Goal: Task Accomplishment & Management: Use online tool/utility

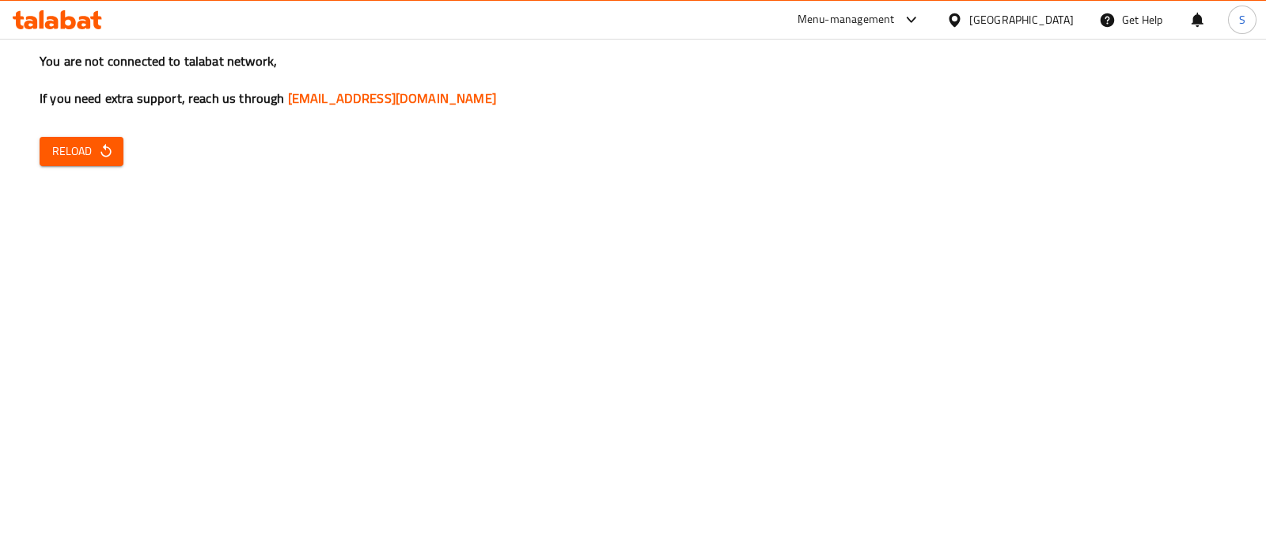
click at [74, 18] on icon at bounding box center [68, 19] width 15 height 19
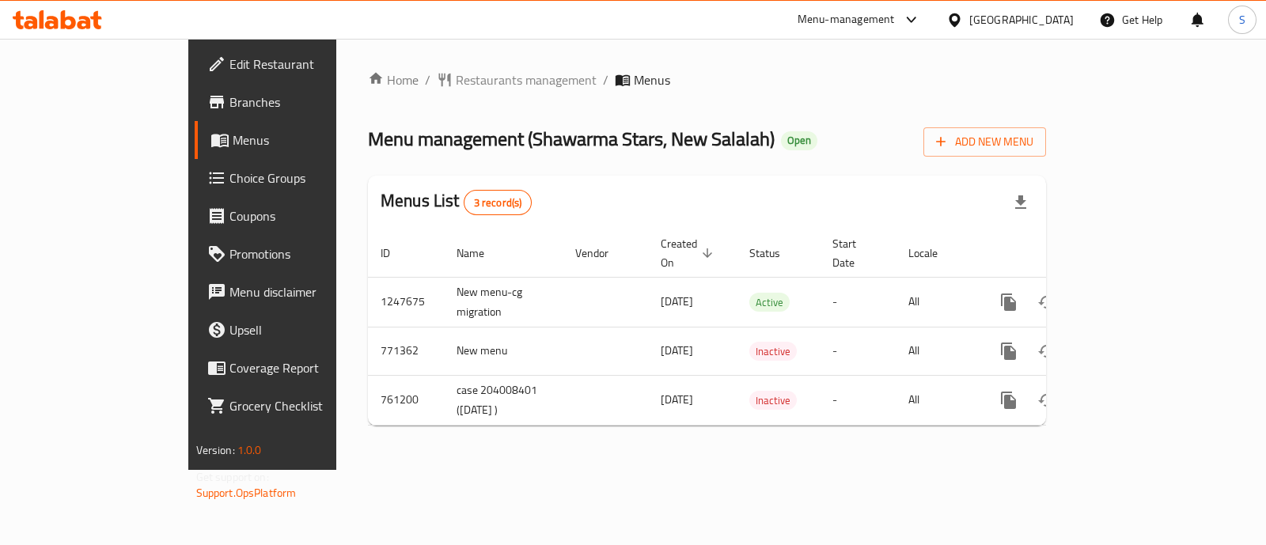
click at [1077, 295] on div "Home / Restaurants management / Menus Menu management ( Shawarma Stars, New Sal…" at bounding box center [706, 254] width 741 height 431
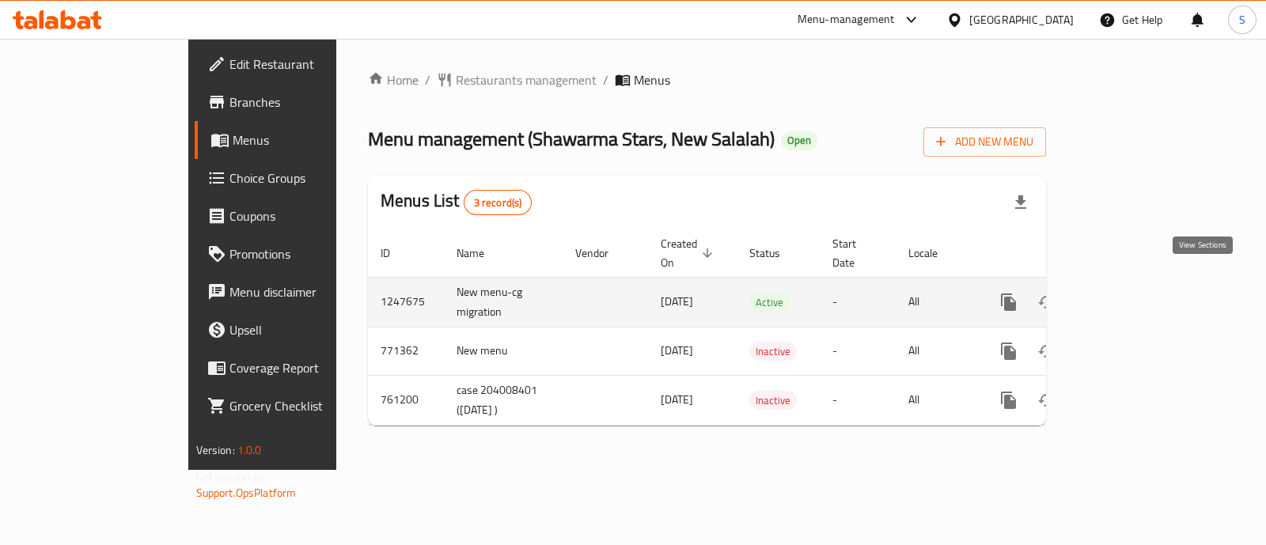
click at [1132, 293] on icon "enhanced table" at bounding box center [1122, 302] width 19 height 19
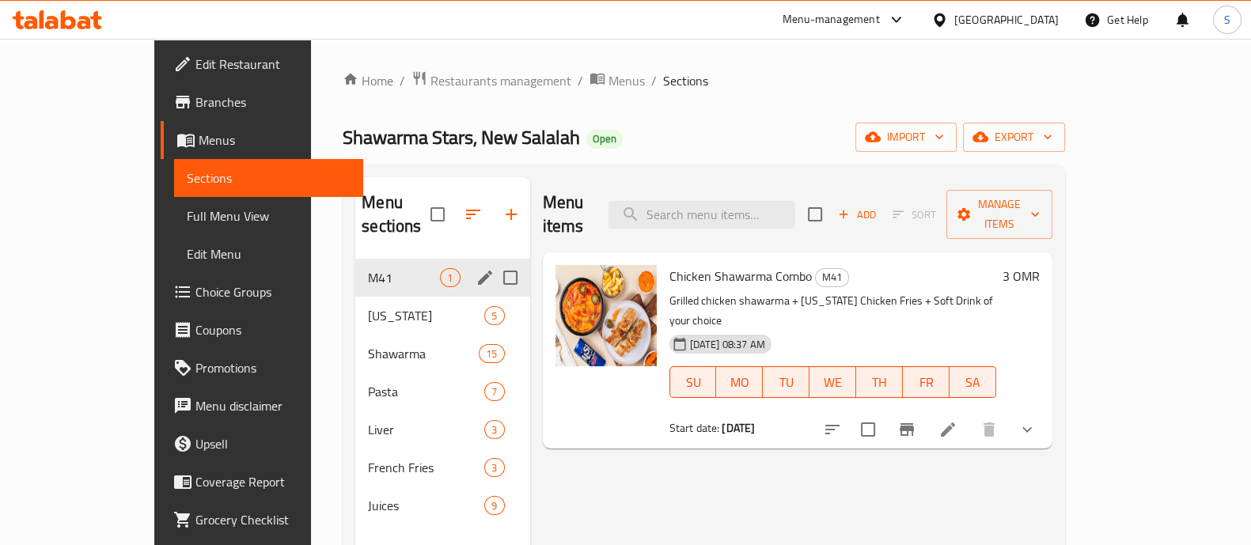
click at [355, 259] on div "M41 1" at bounding box center [442, 278] width 174 height 38
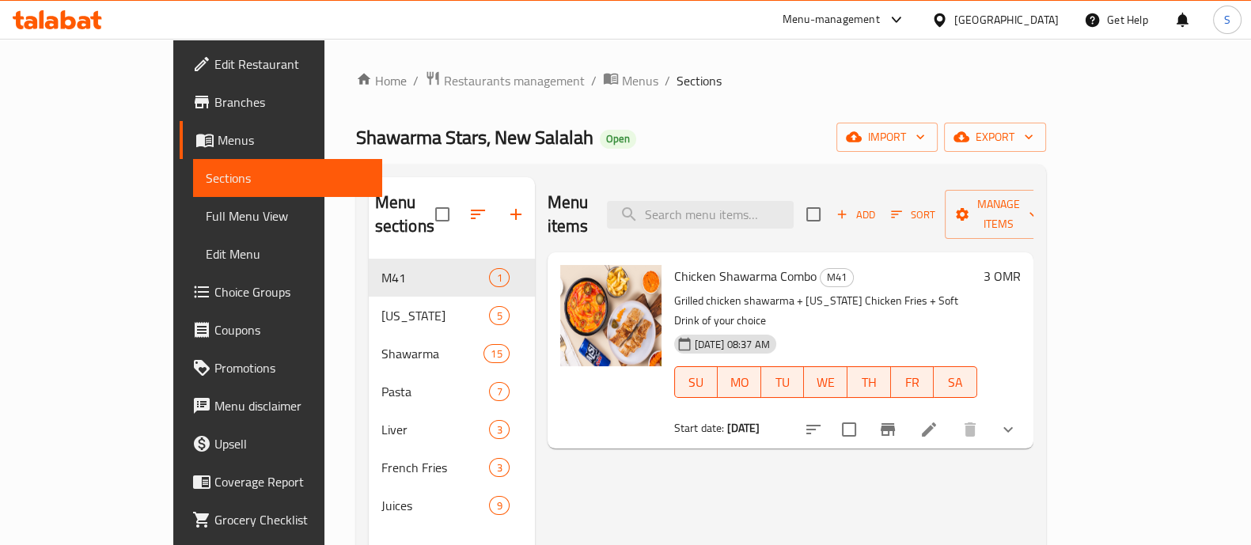
click at [956, 328] on div "[DATE] 08:37 AM SU MO TU WE TH FR SA" at bounding box center [826, 370] width 316 height 85
click at [938, 420] on icon at bounding box center [928, 429] width 19 height 19
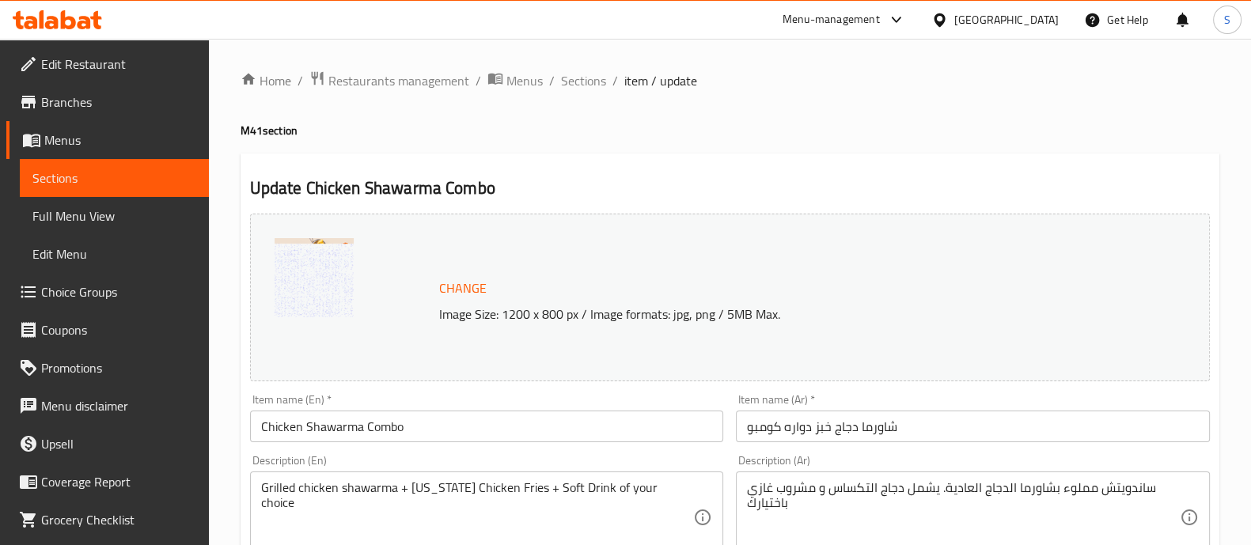
click at [74, 17] on icon at bounding box center [57, 19] width 89 height 19
